Goal: Register for event/course

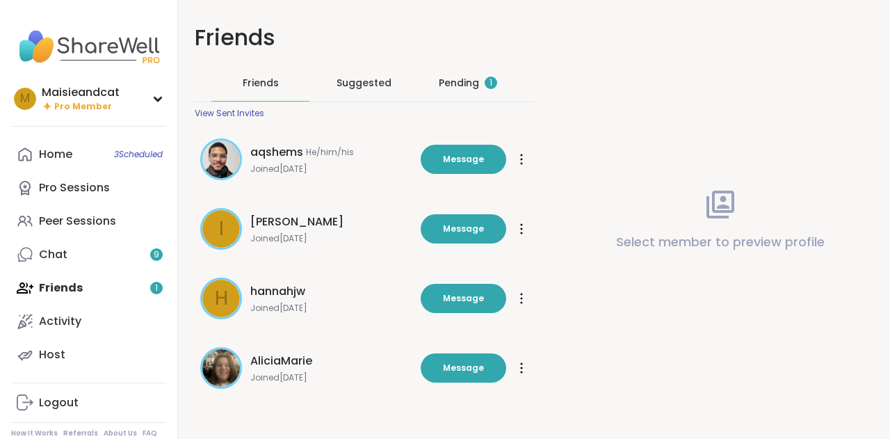
click at [477, 93] on div "Pending 1" at bounding box center [468, 83] width 98 height 36
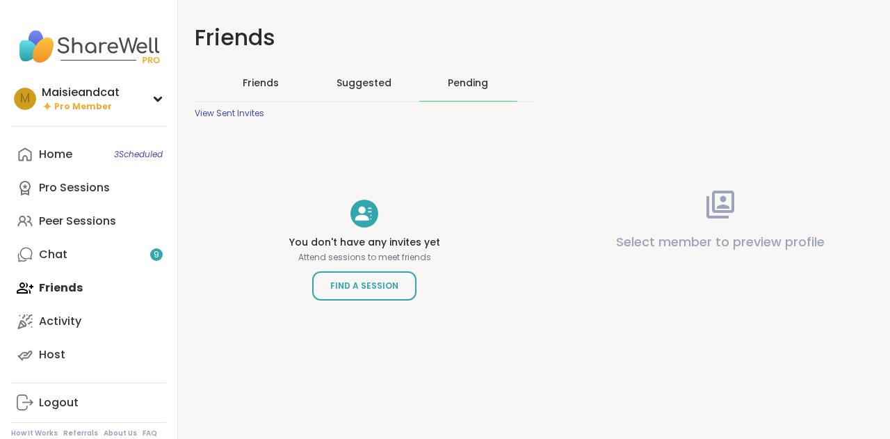
click at [252, 82] on span "Friends" at bounding box center [261, 83] width 36 height 14
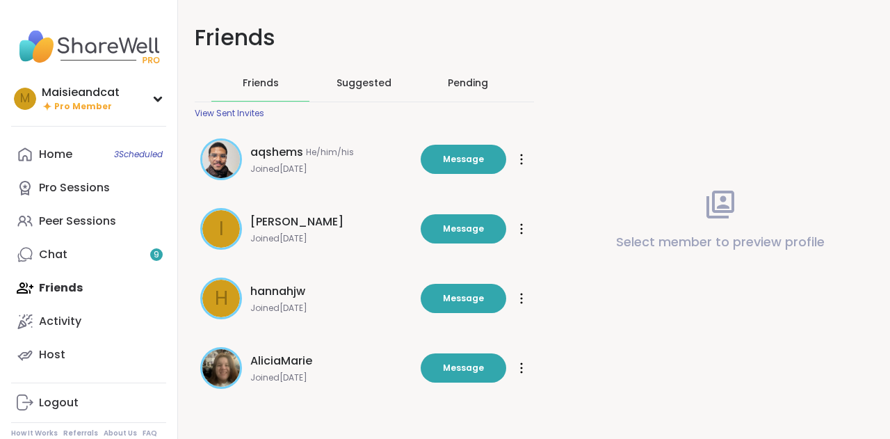
click at [354, 72] on div "Suggested" at bounding box center [364, 83] width 98 height 36
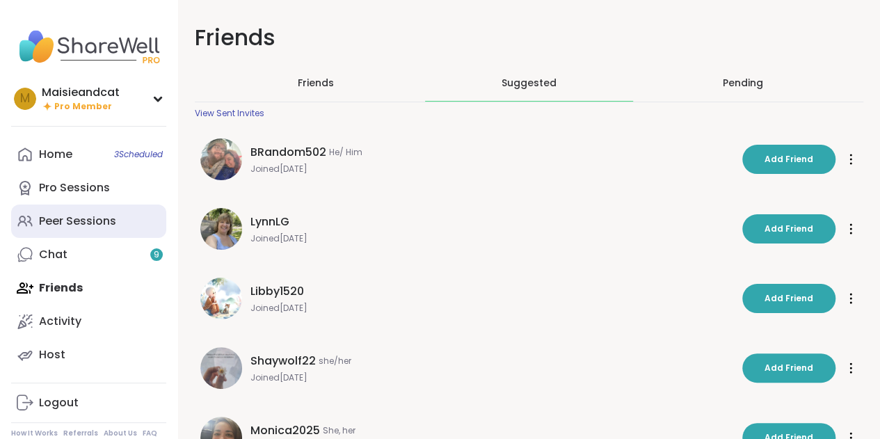
click at [68, 219] on div "Peer Sessions" at bounding box center [77, 220] width 77 height 15
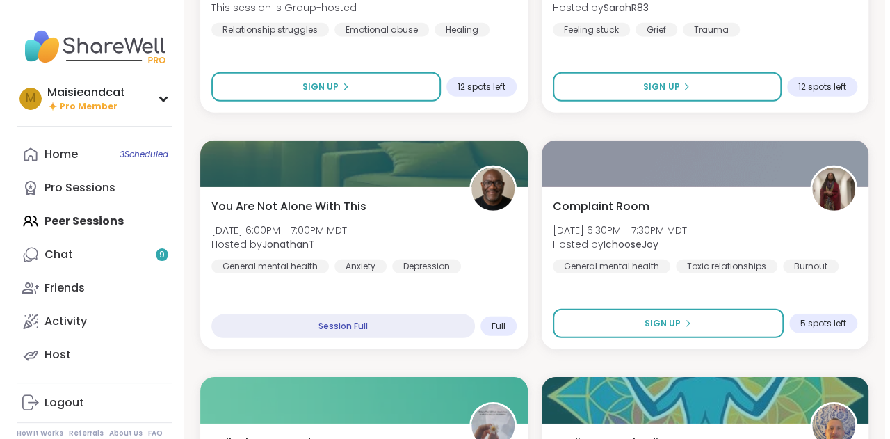
scroll to position [2163, 0]
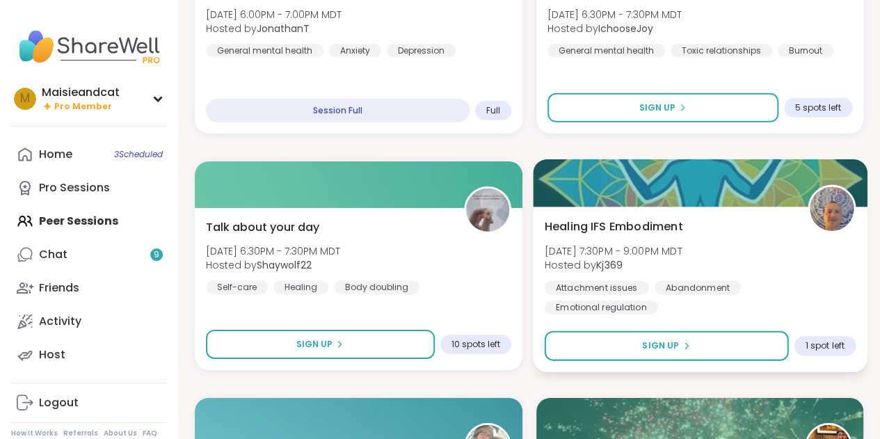
click at [668, 271] on span "Hosted by Kj369" at bounding box center [613, 265] width 138 height 14
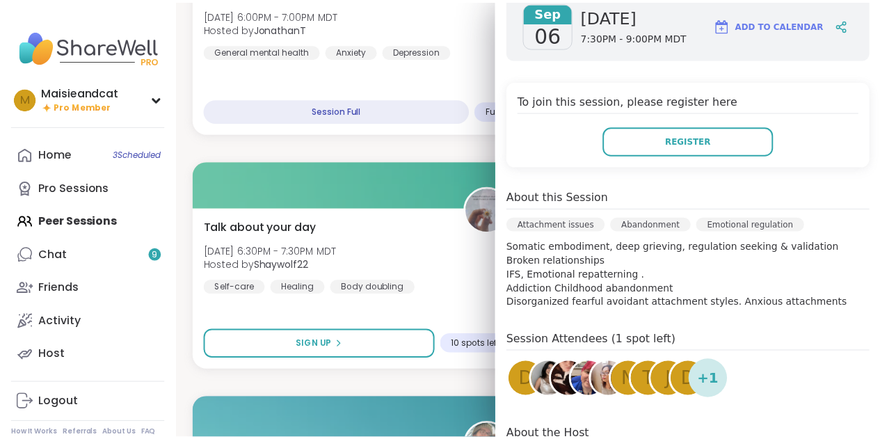
scroll to position [216, 0]
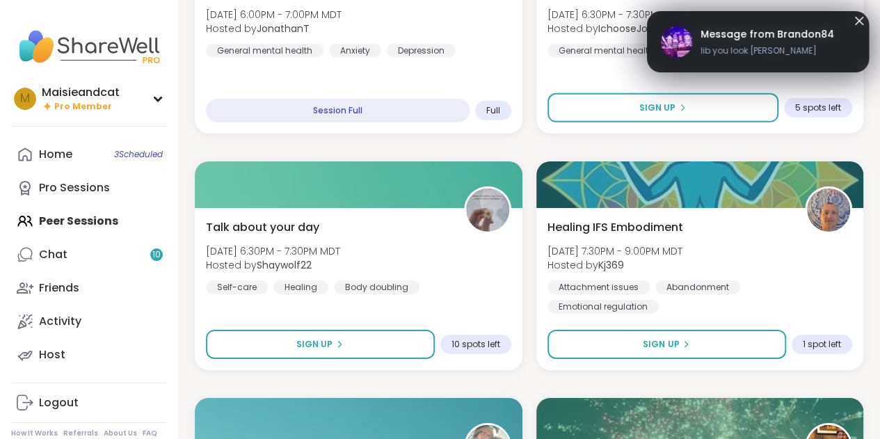
click at [777, 33] on span "Message from Brandon84" at bounding box center [766, 34] width 133 height 15
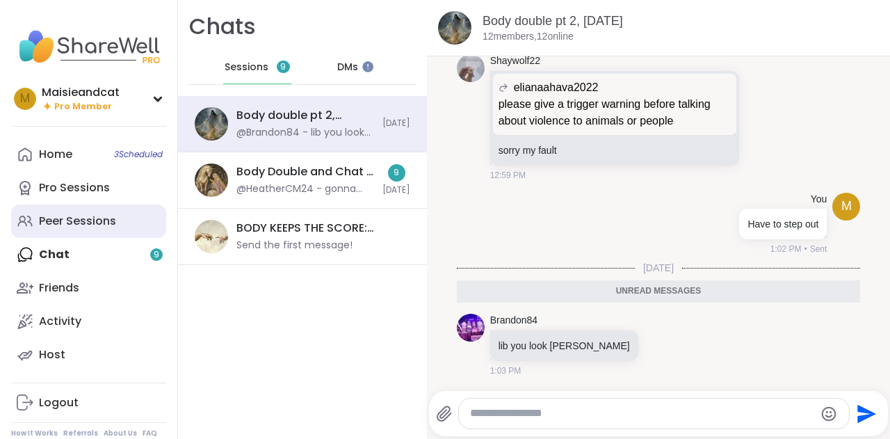
click at [56, 219] on div "Peer Sessions" at bounding box center [77, 220] width 77 height 15
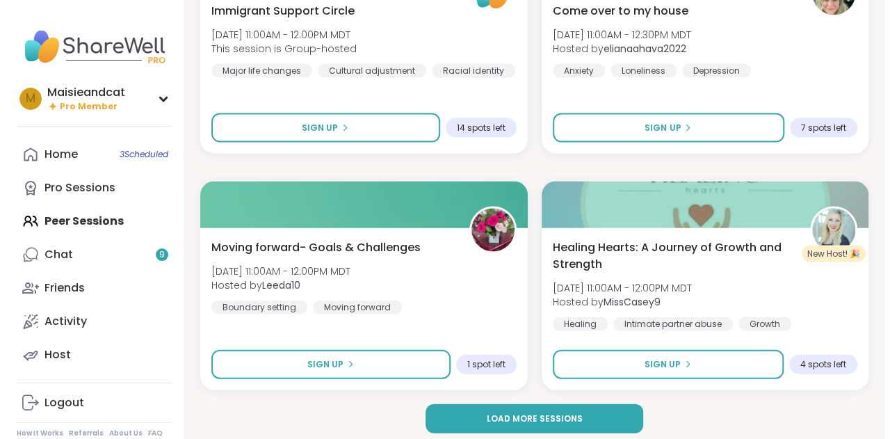
scroll to position [4042, 0]
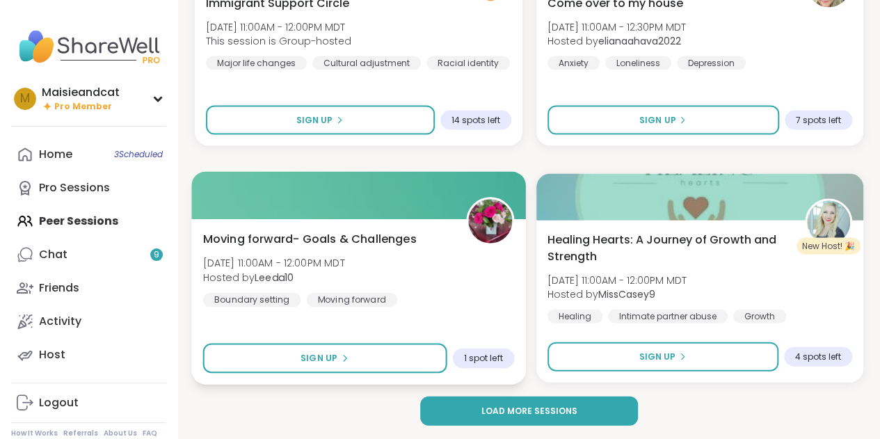
click at [404, 253] on div "Moving forward- Goals & Challenges [DATE] 11:00AM - 12:00PM MDT Hosted by Leeda…" at bounding box center [358, 268] width 311 height 76
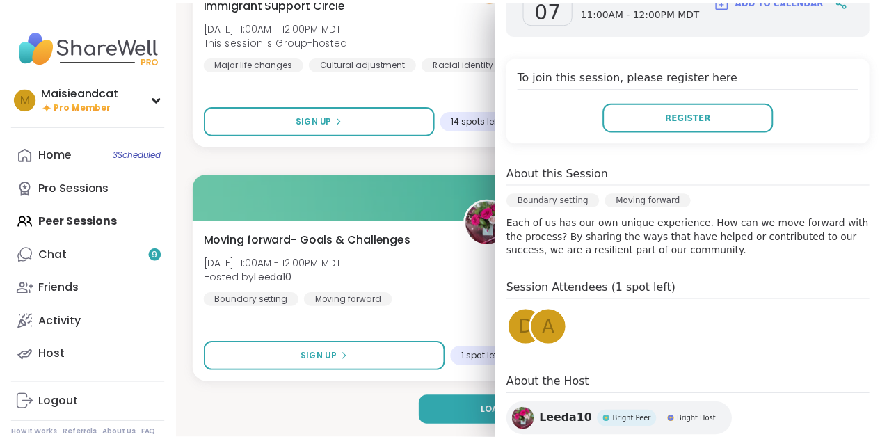
scroll to position [0, 0]
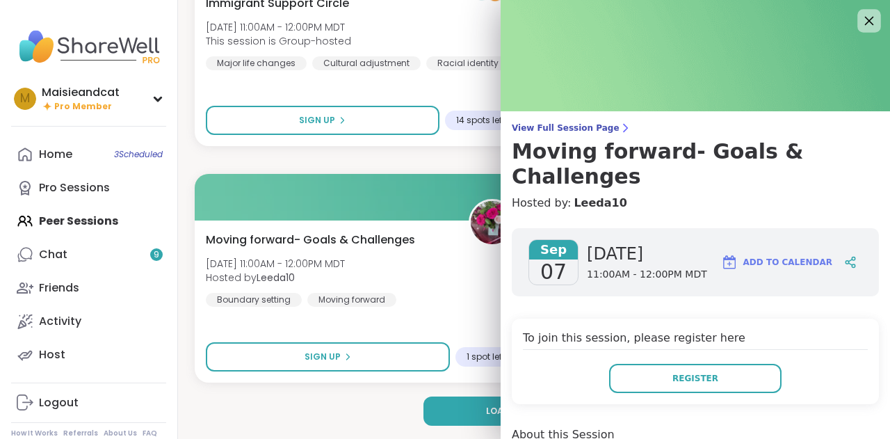
click at [860, 17] on icon at bounding box center [868, 20] width 17 height 17
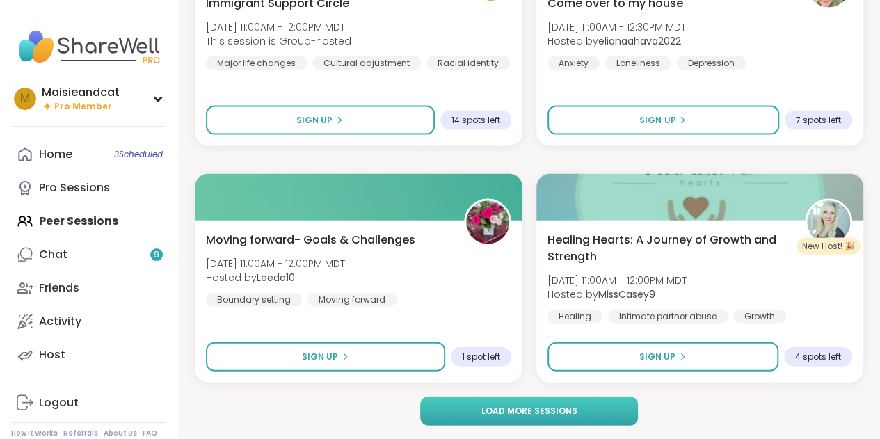
click at [571, 400] on button "Load more sessions" at bounding box center [528, 410] width 217 height 29
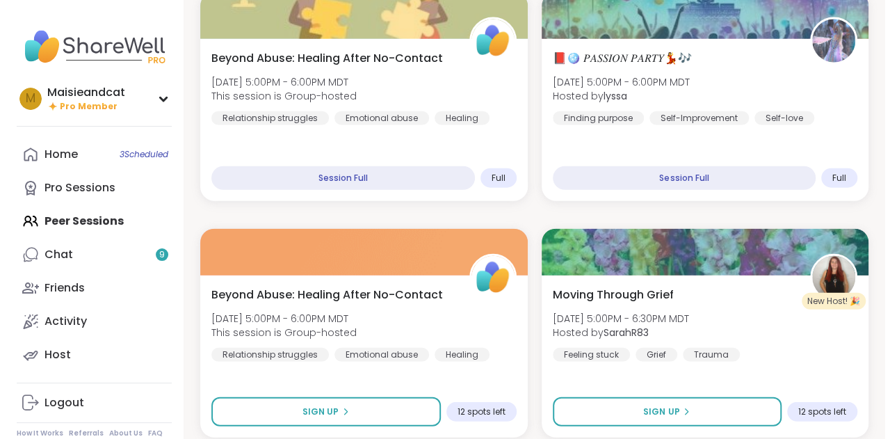
scroll to position [1790, 0]
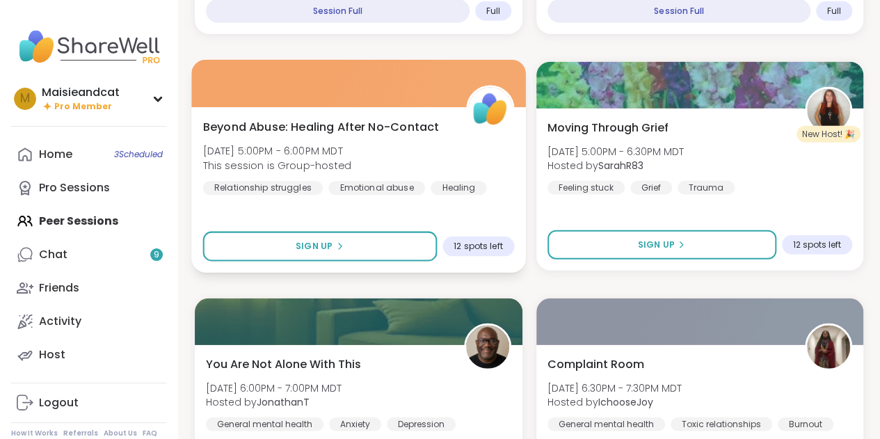
click at [435, 154] on div "Beyond Abuse: Healing After No-Contact [DATE] 5:00PM - 6:00PM MDT This session …" at bounding box center [358, 156] width 311 height 76
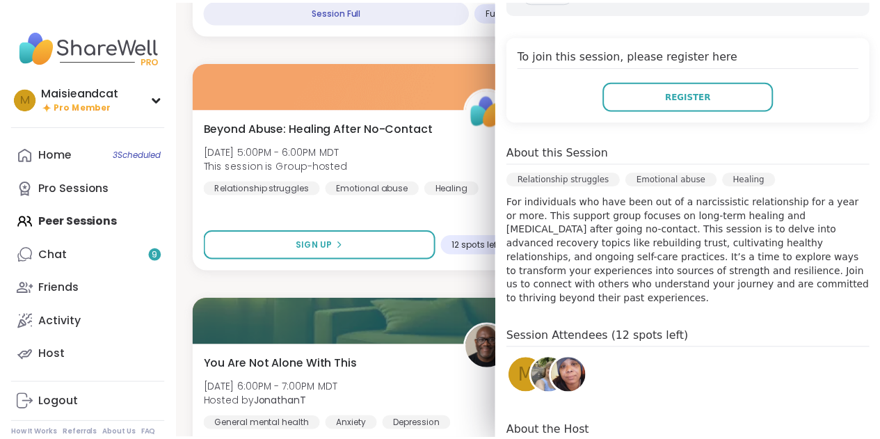
scroll to position [289, 0]
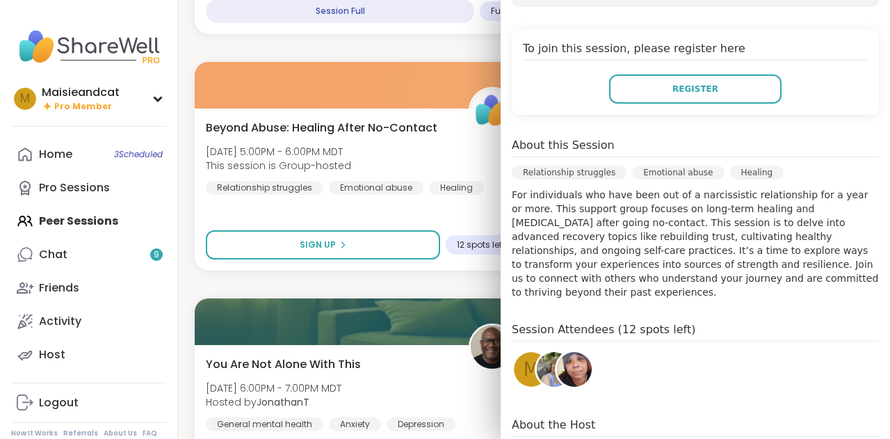
click at [866, 3] on div "[DATE] [DATE] 5:00PM - 6:00PM MDT Add to Calendar To join this session, please …" at bounding box center [695, 225] width 389 height 595
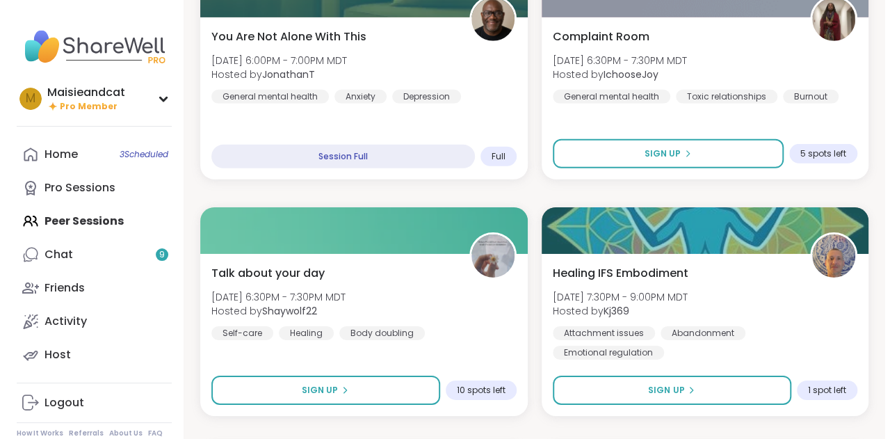
scroll to position [2157, 0]
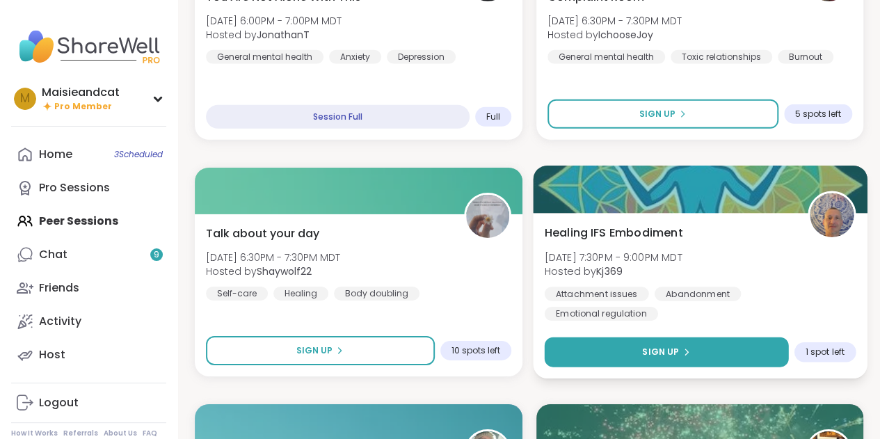
click at [708, 354] on button "Sign Up" at bounding box center [665, 352] width 243 height 30
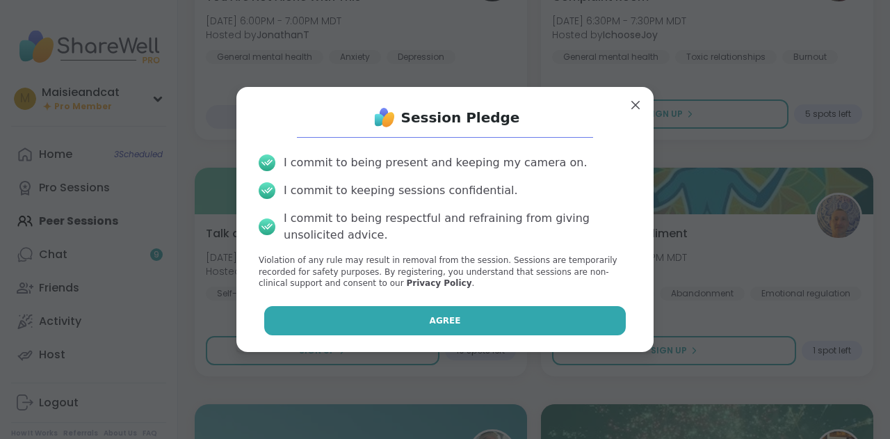
click at [511, 326] on button "Agree" at bounding box center [445, 320] width 362 height 29
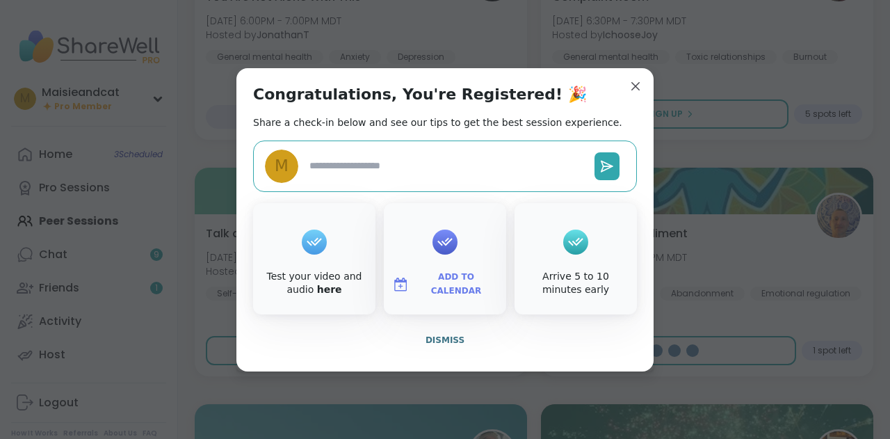
type textarea "*"
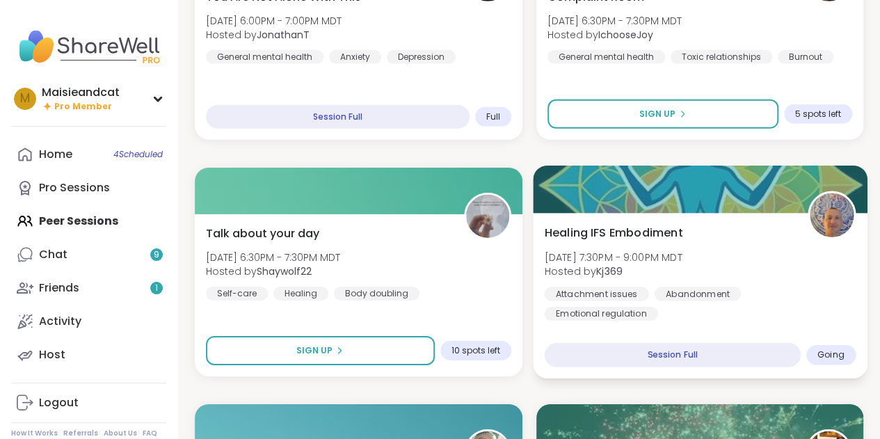
click at [667, 259] on span "[DATE] 7:30PM - 9:00PM MDT" at bounding box center [613, 257] width 138 height 14
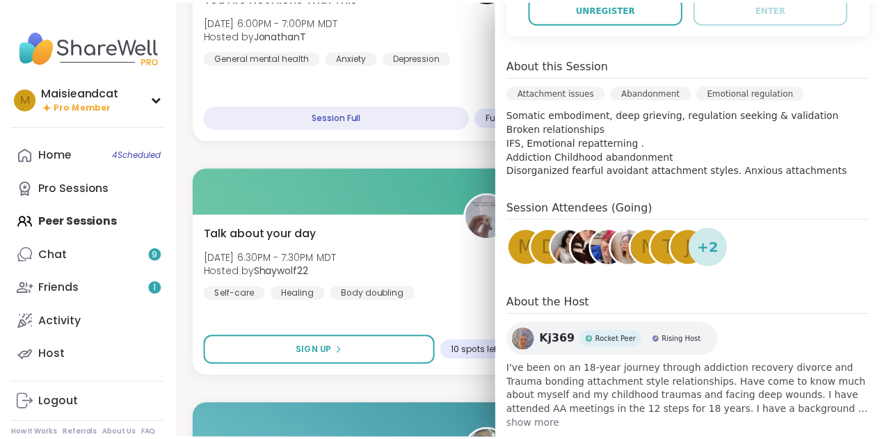
scroll to position [343, 0]
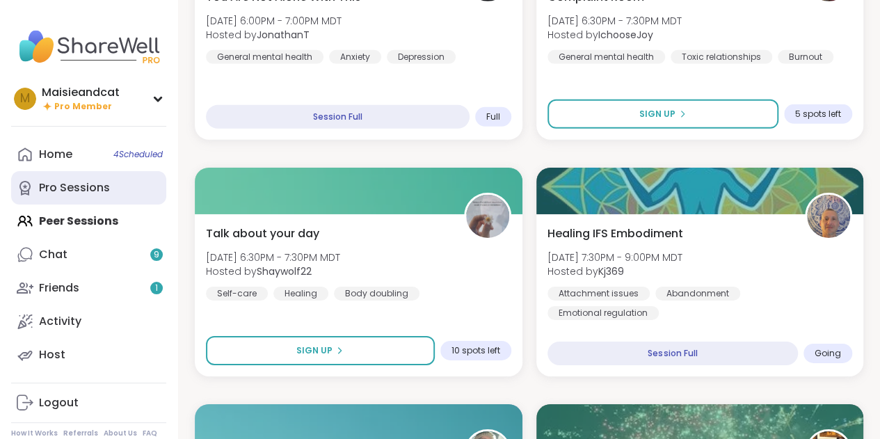
click at [81, 195] on div "Pro Sessions" at bounding box center [74, 187] width 71 height 15
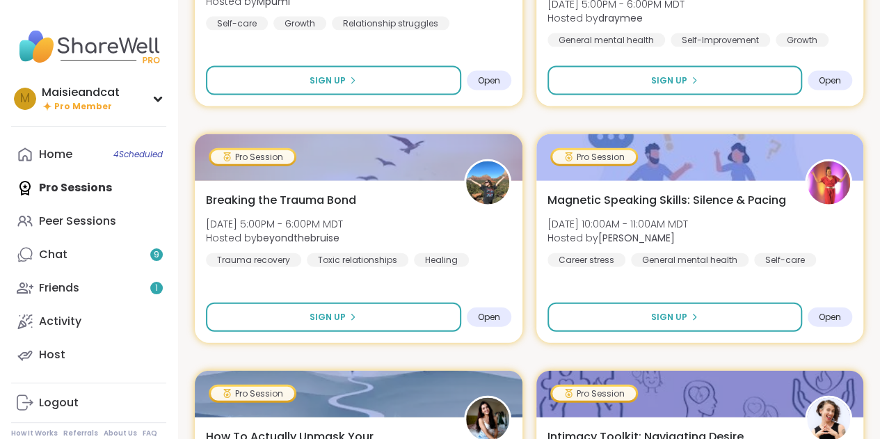
scroll to position [1526, 0]
